Goal: Task Accomplishment & Management: Manage account settings

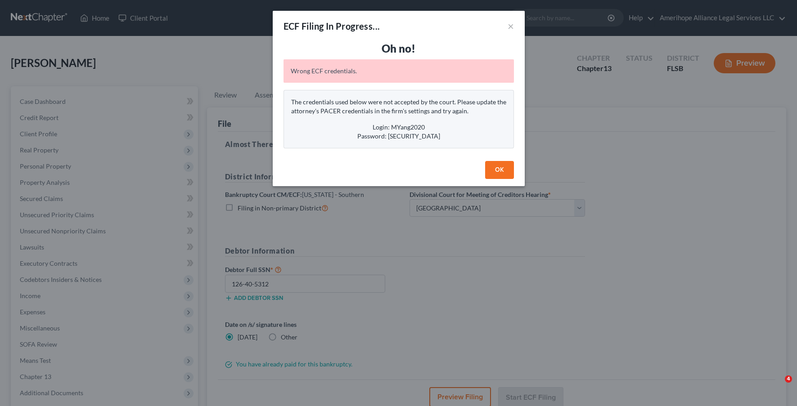
select select "2"
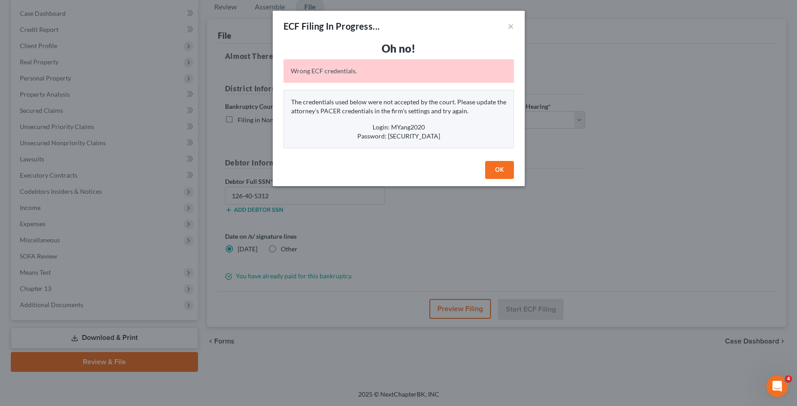
click at [501, 174] on button "OK" at bounding box center [499, 170] width 29 height 18
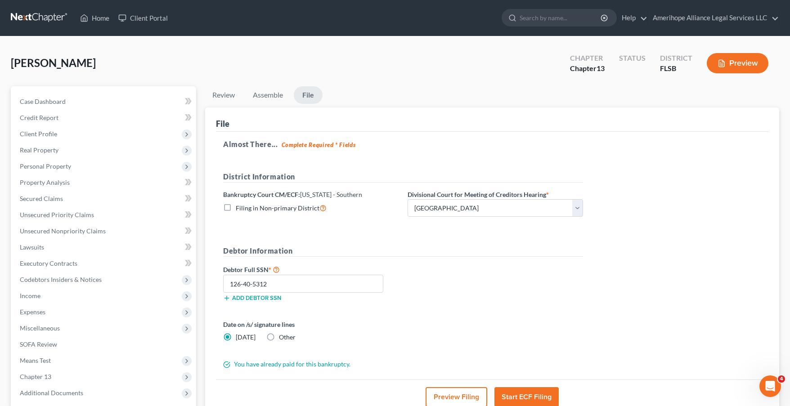
scroll to position [88, 0]
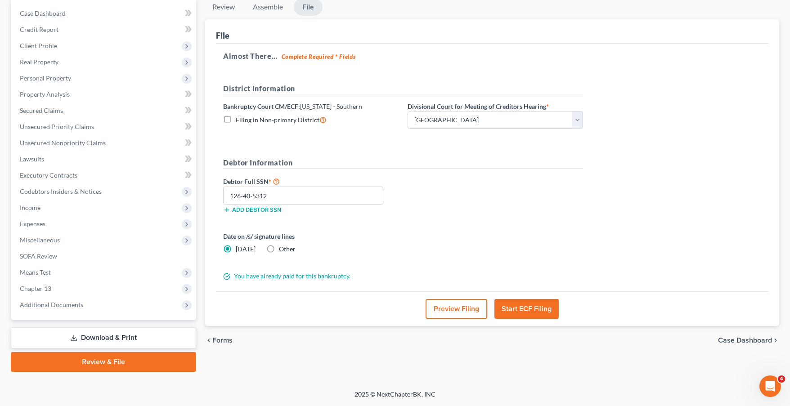
click at [544, 311] on button "Start ECF Filing" at bounding box center [526, 309] width 64 height 20
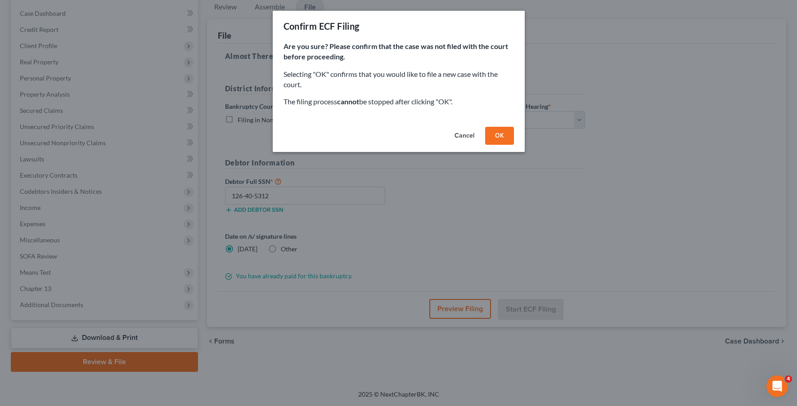
click at [501, 132] on button "OK" at bounding box center [499, 136] width 29 height 18
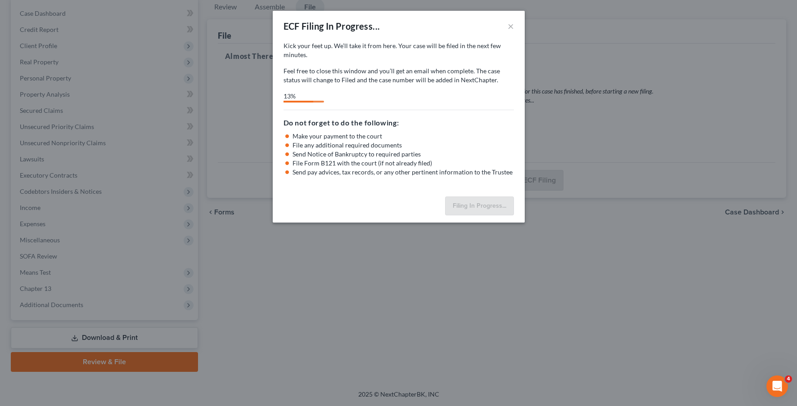
select select "2"
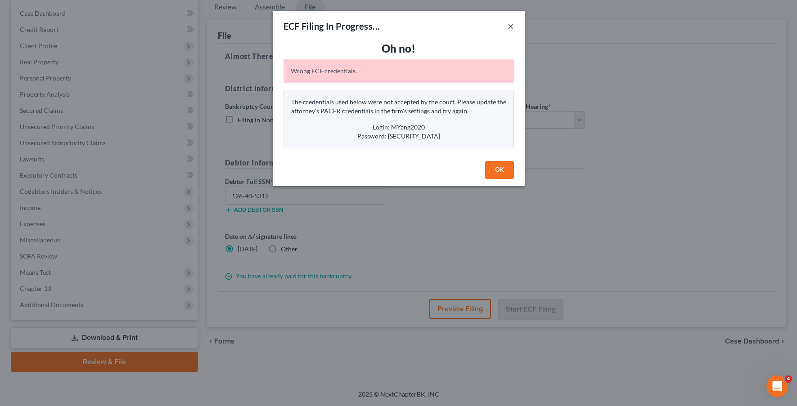
click at [512, 26] on button "×" at bounding box center [510, 26] width 6 height 11
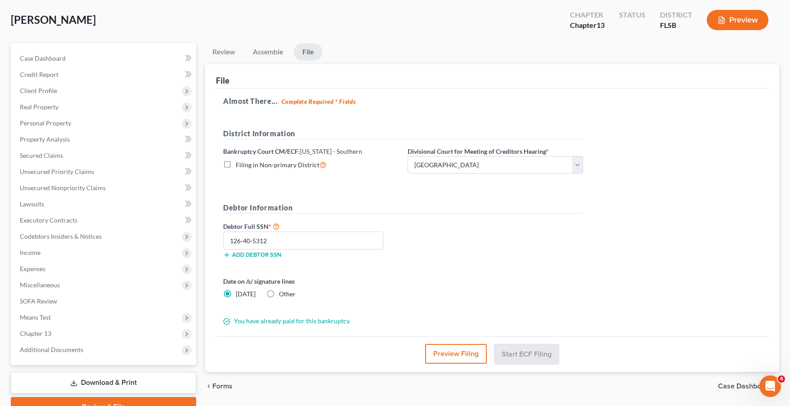
scroll to position [0, 0]
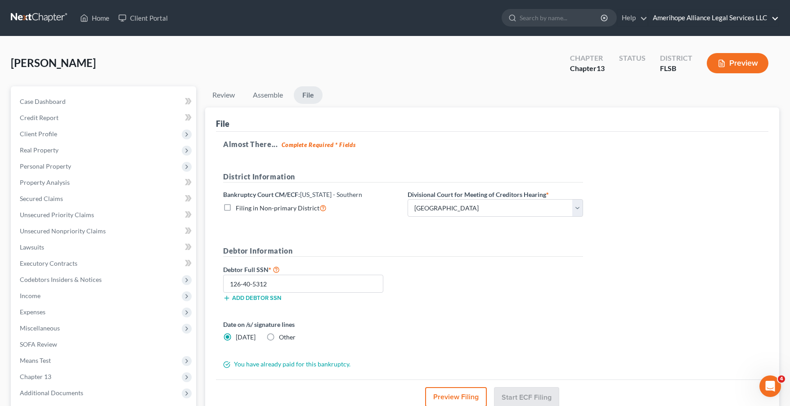
click at [762, 13] on link "Amerihope Alliance Legal Services LLC" at bounding box center [713, 18] width 130 height 16
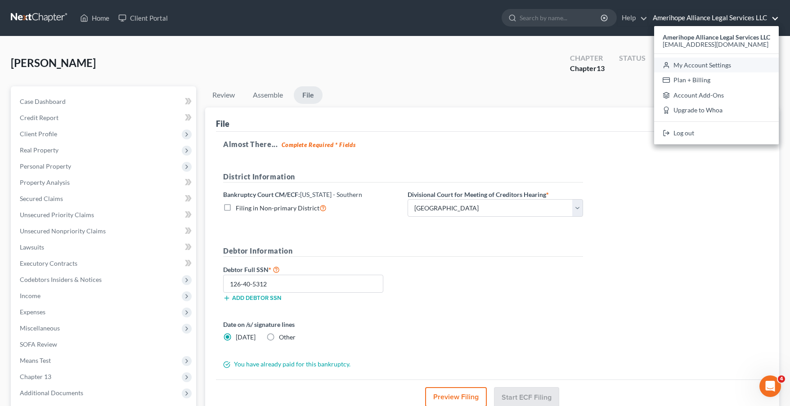
click at [726, 61] on link "My Account Settings" at bounding box center [716, 65] width 125 height 15
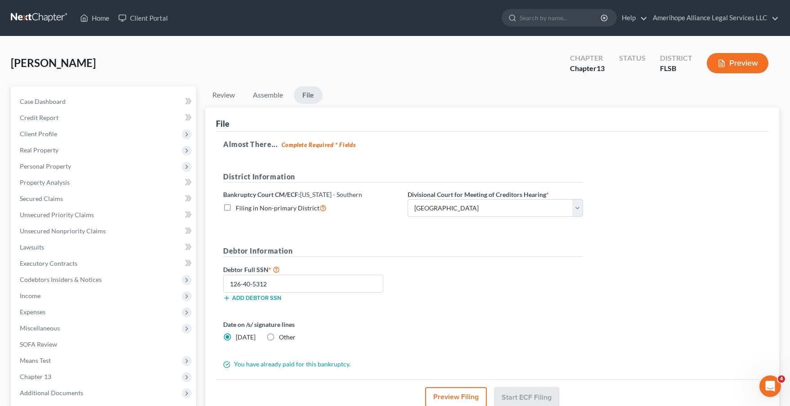
select select "24"
select select "9"
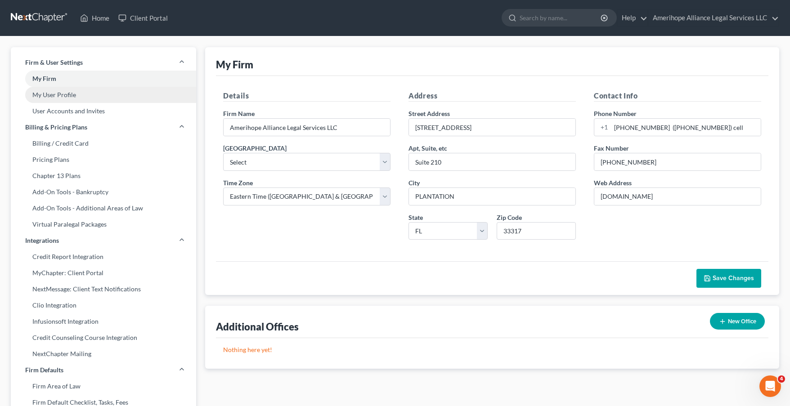
click at [62, 95] on link "My User Profile" at bounding box center [103, 95] width 185 height 16
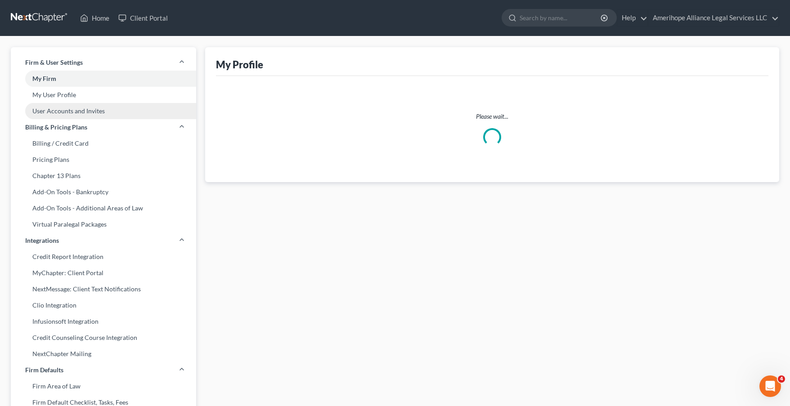
select select "9"
select select "paralegal"
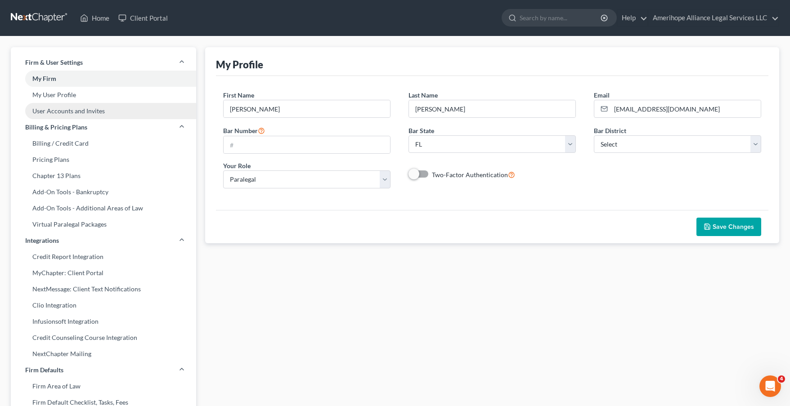
click at [64, 109] on link "User Accounts and Invites" at bounding box center [103, 111] width 185 height 16
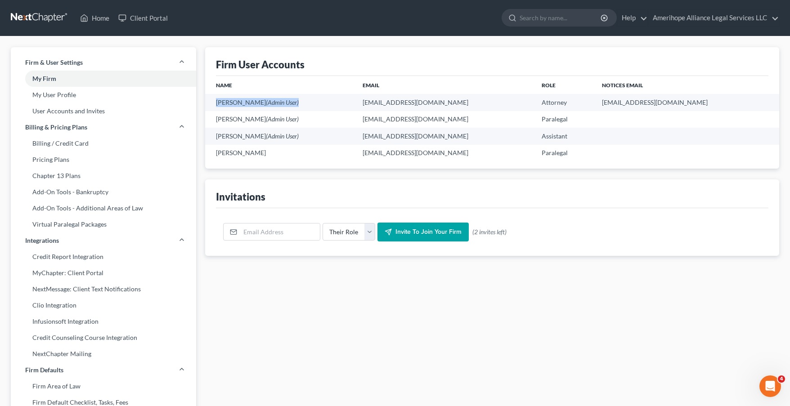
drag, startPoint x: 281, startPoint y: 102, endPoint x: 200, endPoint y: 94, distance: 81.4
click at [210, 94] on td "[PERSON_NAME] (Admin User)" at bounding box center [280, 102] width 150 height 17
click at [102, 112] on link "User Accounts and Invites" at bounding box center [103, 111] width 185 height 16
click at [112, 225] on link "Virtual Paralegal Packages" at bounding box center [103, 224] width 185 height 16
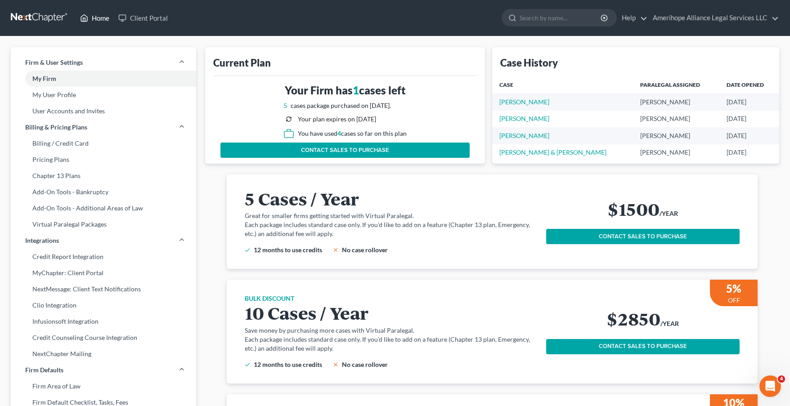
click at [90, 18] on link "Home" at bounding box center [95, 18] width 38 height 16
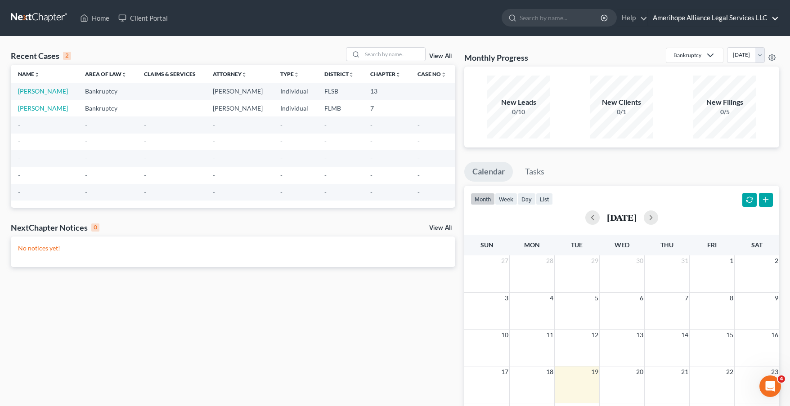
click at [774, 18] on link "Amerihope Alliance Legal Services LLC" at bounding box center [713, 18] width 130 height 16
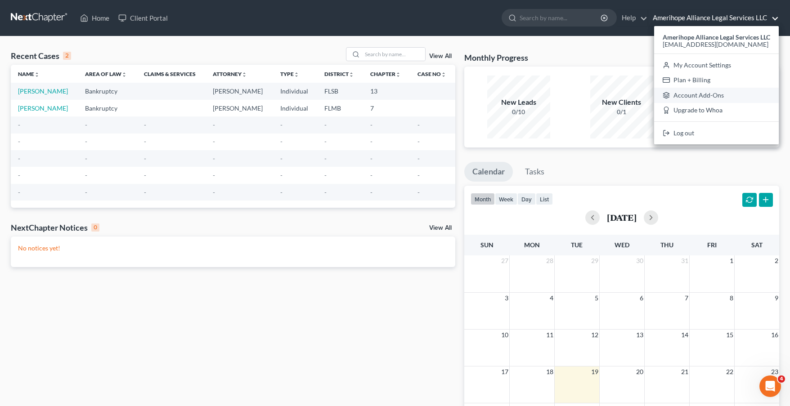
click at [734, 93] on link "Account Add-Ons" at bounding box center [716, 95] width 125 height 15
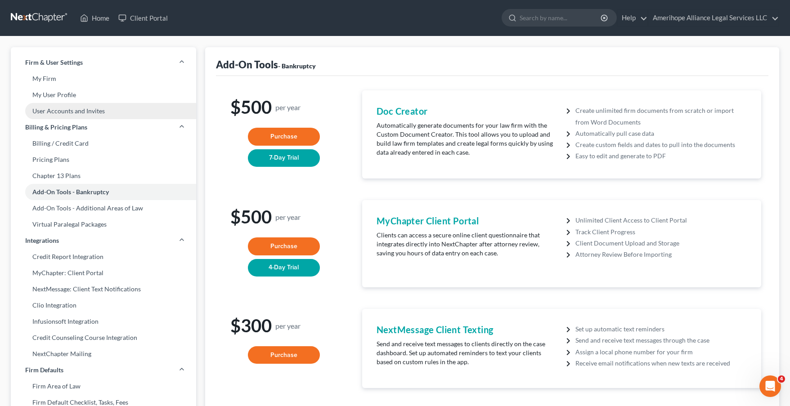
click at [94, 111] on link "User Accounts and Invites" at bounding box center [103, 111] width 185 height 16
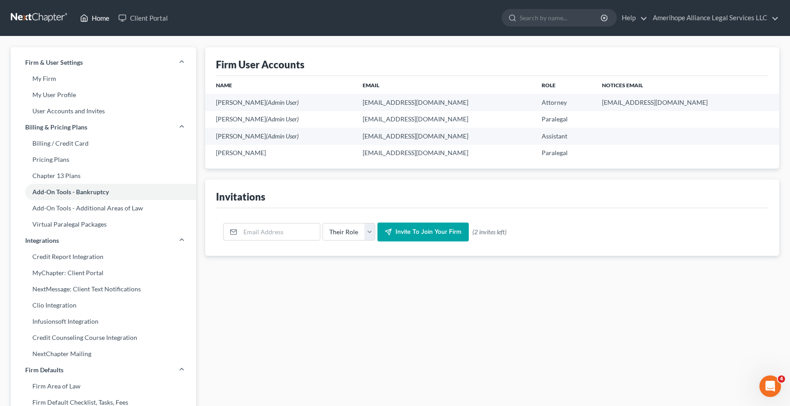
click at [92, 20] on link "Home" at bounding box center [95, 18] width 38 height 16
